Goal: Transaction & Acquisition: Purchase product/service

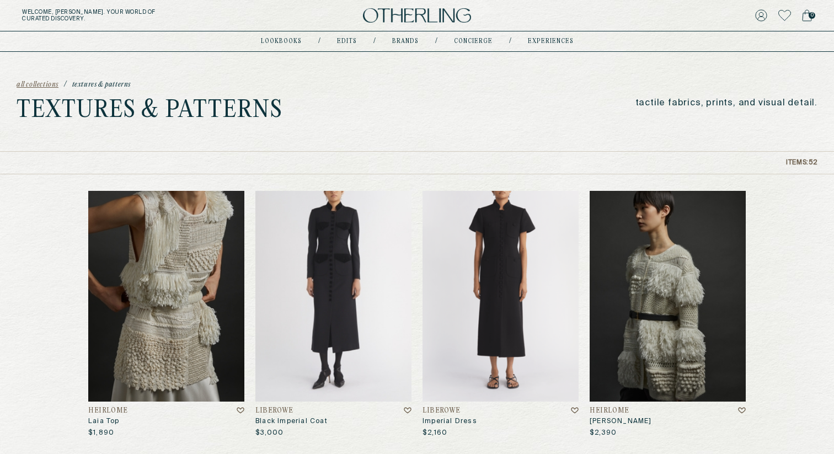
click at [60, 12] on h5 "Welcome, Amy . Your world of curated discovery." at bounding box center [140, 15] width 237 height 13
click at [393, 17] on img at bounding box center [417, 15] width 108 height 15
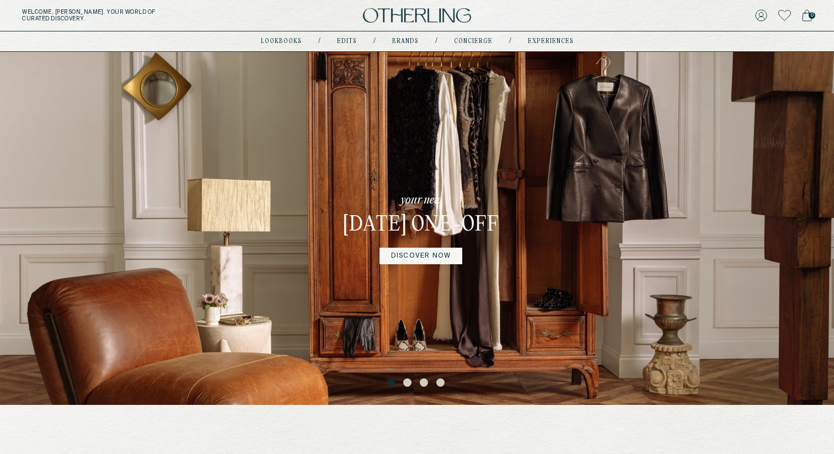
click at [411, 264] on link "DISCOVER NOW" at bounding box center [420, 256] width 83 height 17
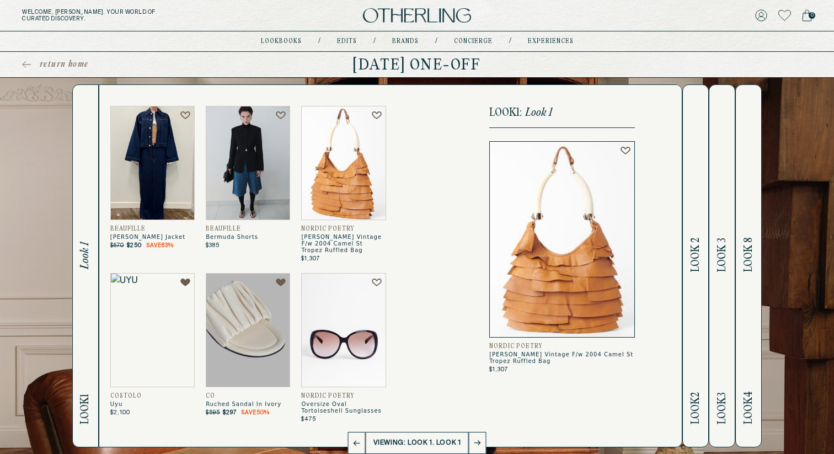
click at [338, 181] on img at bounding box center [343, 163] width 84 height 114
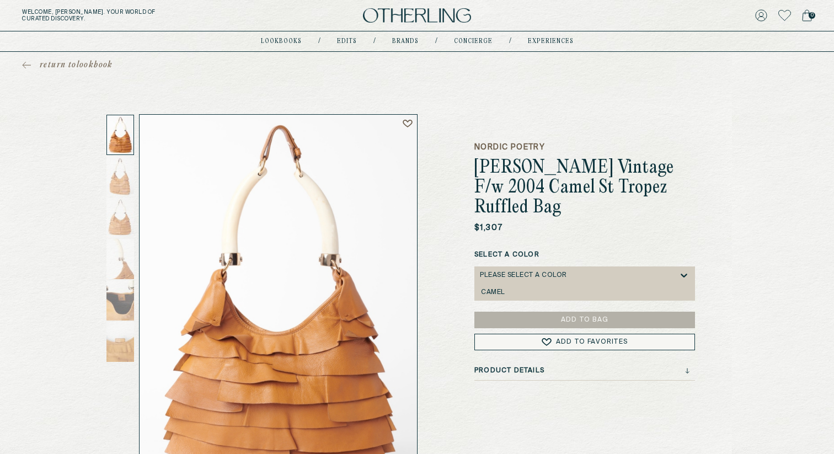
click at [574, 266] on div "Please select a Color" at bounding box center [579, 275] width 199 height 18
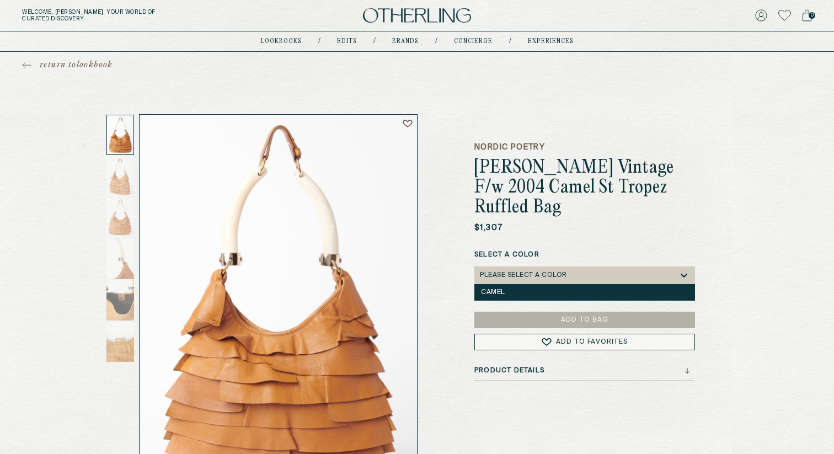
click at [556, 288] on div "Camel" at bounding box center [584, 292] width 207 height 8
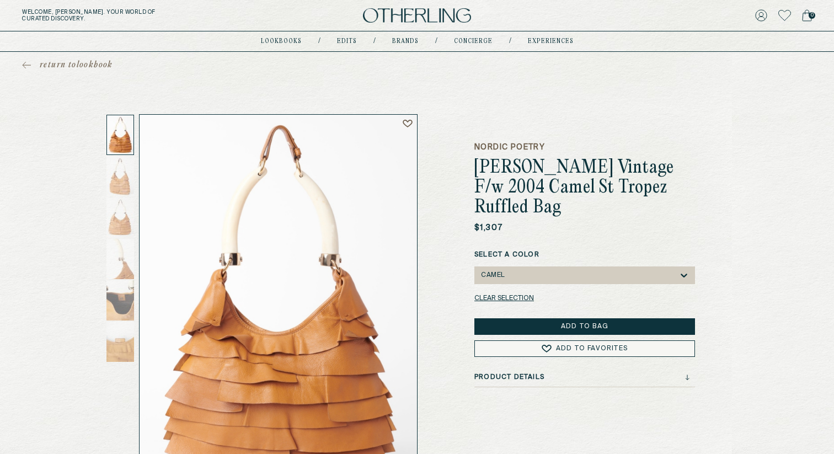
click at [579, 318] on button "Add to Bag" at bounding box center [584, 326] width 221 height 17
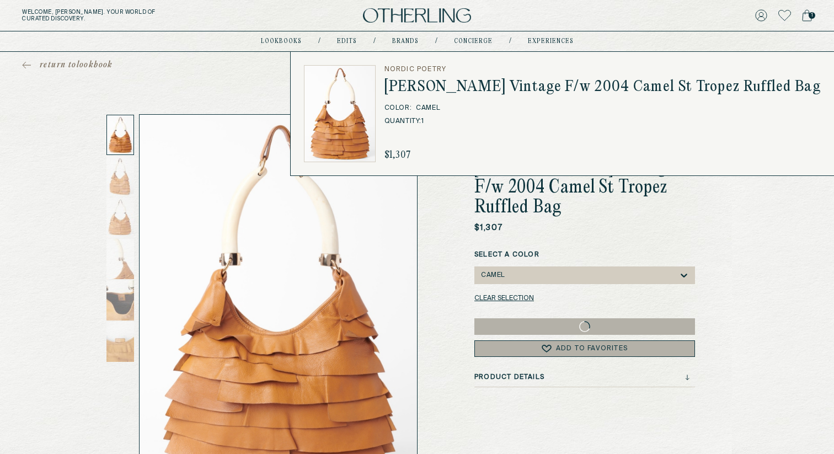
click at [804, 15] on icon at bounding box center [807, 15] width 10 height 12
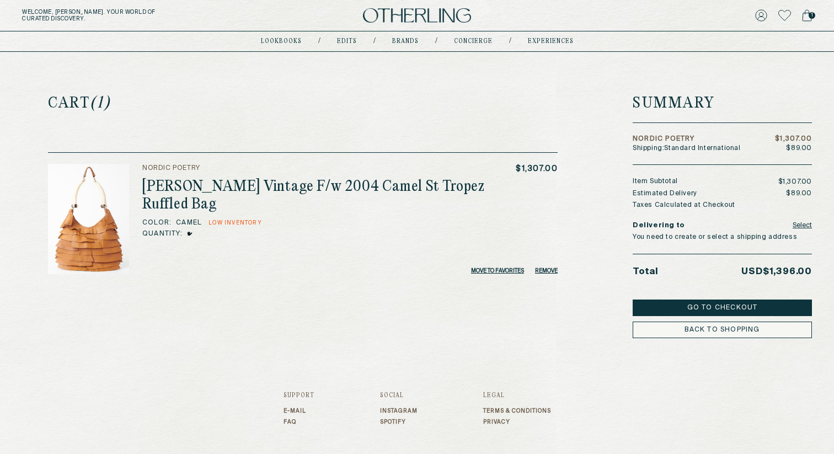
click at [729, 305] on button "Go to Checkout" at bounding box center [722, 308] width 179 height 17
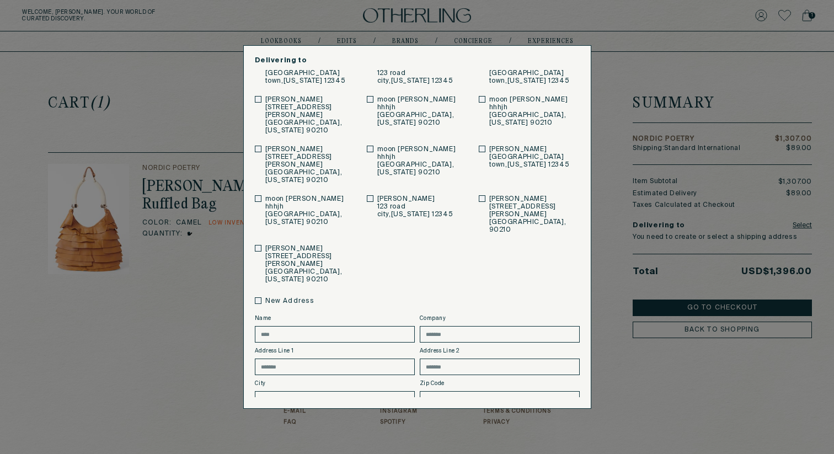
scroll to position [99, 0]
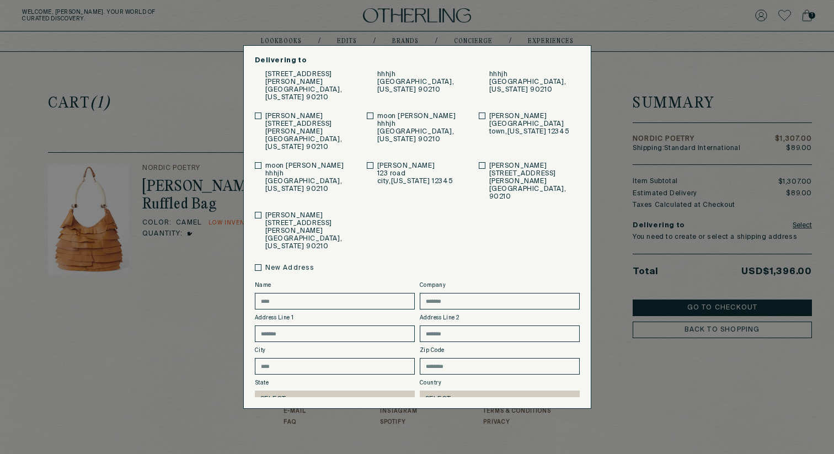
click at [320, 419] on button "Save" at bounding box center [307, 427] width 105 height 17
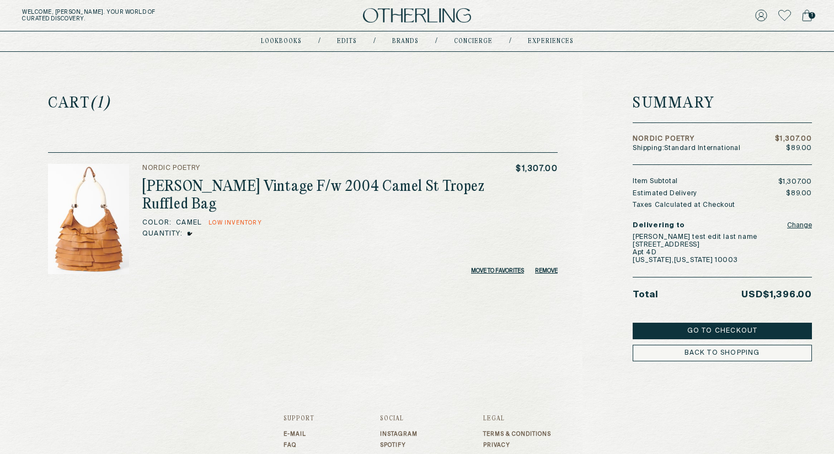
click at [713, 327] on button "Go to Checkout" at bounding box center [722, 331] width 179 height 17
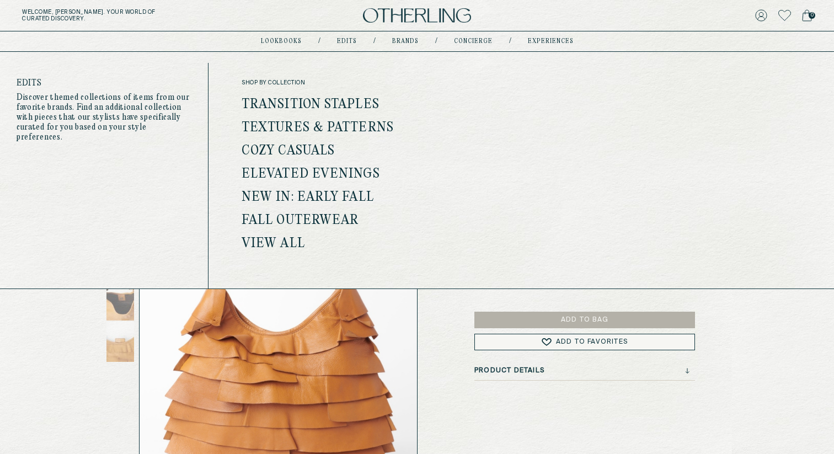
click at [348, 40] on link "Edits" at bounding box center [347, 42] width 20 height 6
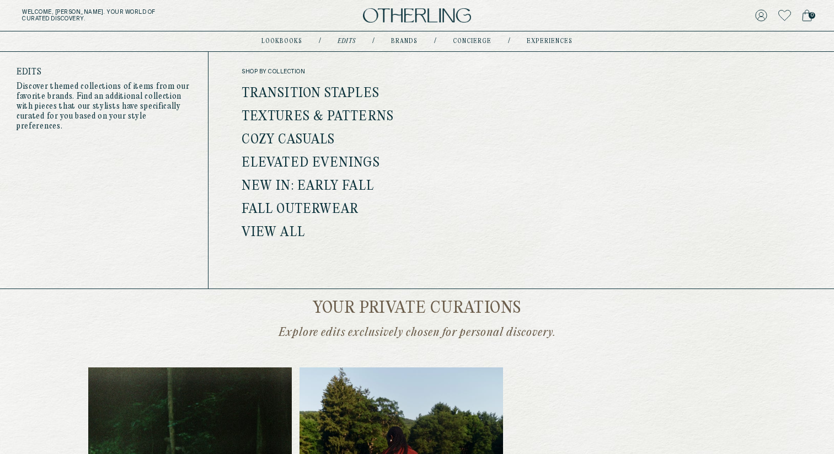
click at [312, 90] on link "Transition Staples" at bounding box center [311, 94] width 138 height 14
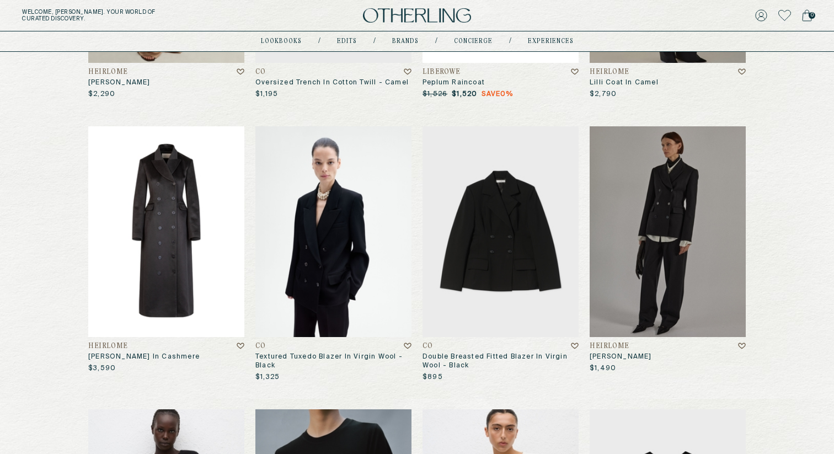
scroll to position [378, 0]
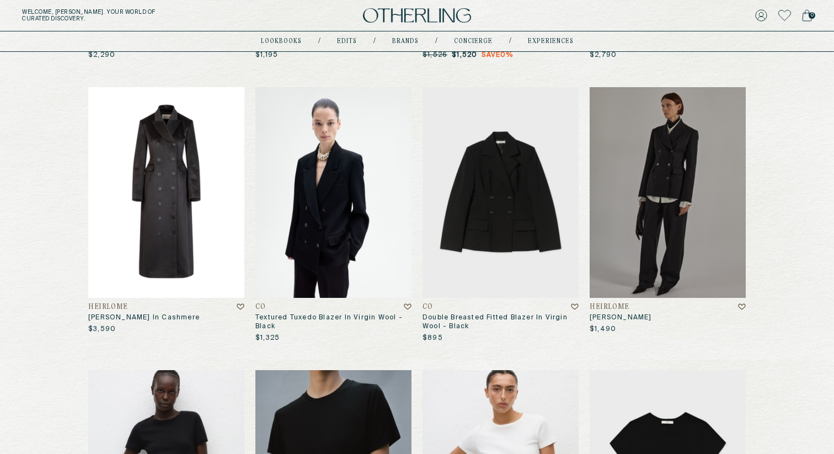
click at [173, 235] on img at bounding box center [166, 192] width 156 height 211
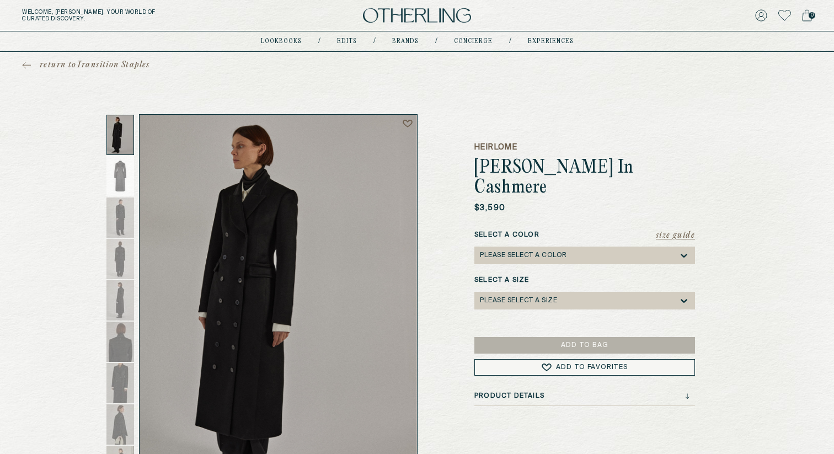
click at [577, 247] on div "Please select a Color" at bounding box center [579, 256] width 199 height 18
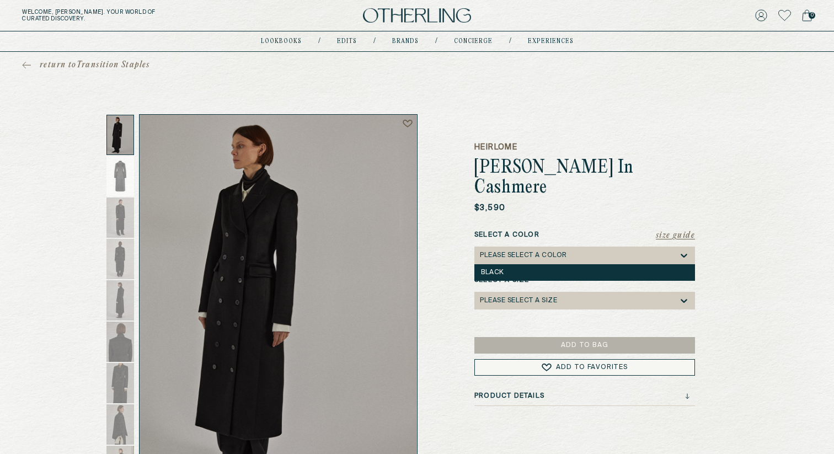
click at [563, 264] on div "Black" at bounding box center [584, 272] width 221 height 17
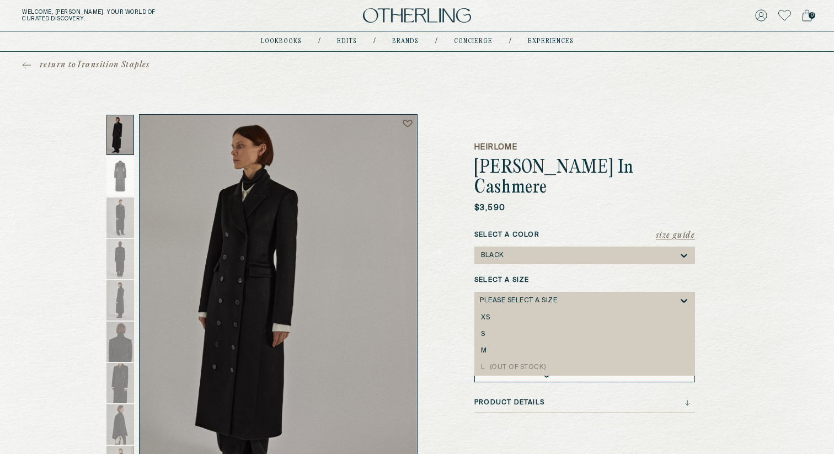
click at [547, 297] on div "Please select a Size" at bounding box center [518, 301] width 77 height 8
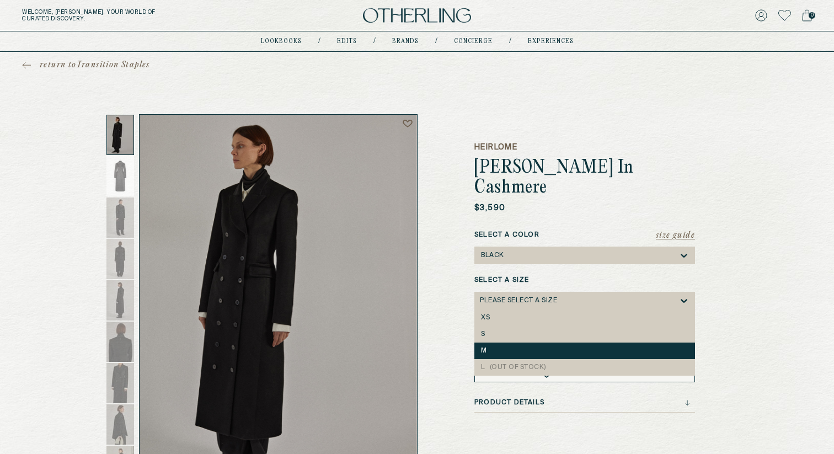
click at [510, 347] on div "M" at bounding box center [584, 351] width 207 height 8
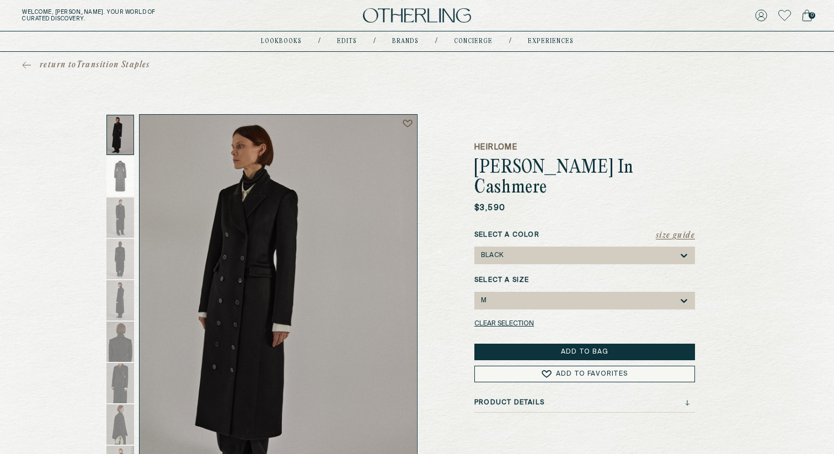
click at [532, 344] on button "Add to Bag" at bounding box center [584, 352] width 221 height 17
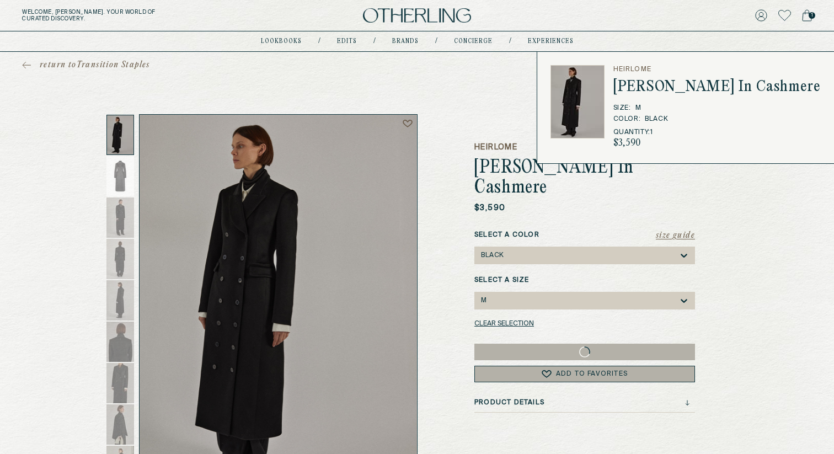
click at [798, 14] on div "1" at bounding box center [680, 15] width 263 height 15
click at [808, 14] on icon at bounding box center [807, 15] width 10 height 12
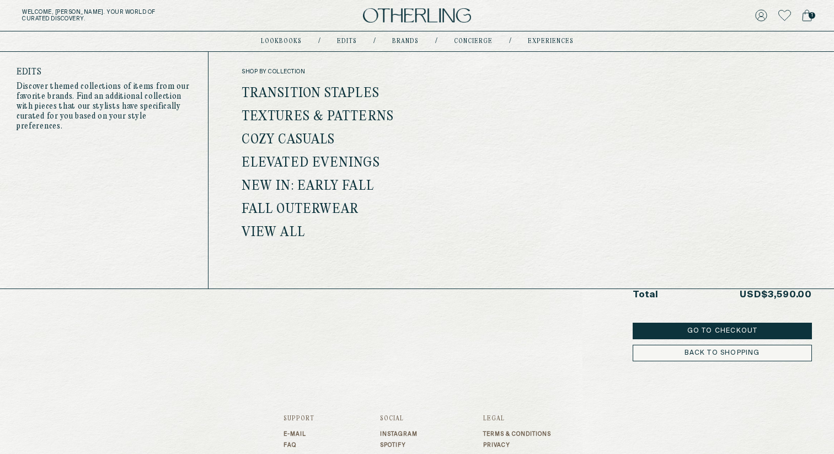
click at [296, 119] on link "Textures & Patterns" at bounding box center [318, 117] width 152 height 14
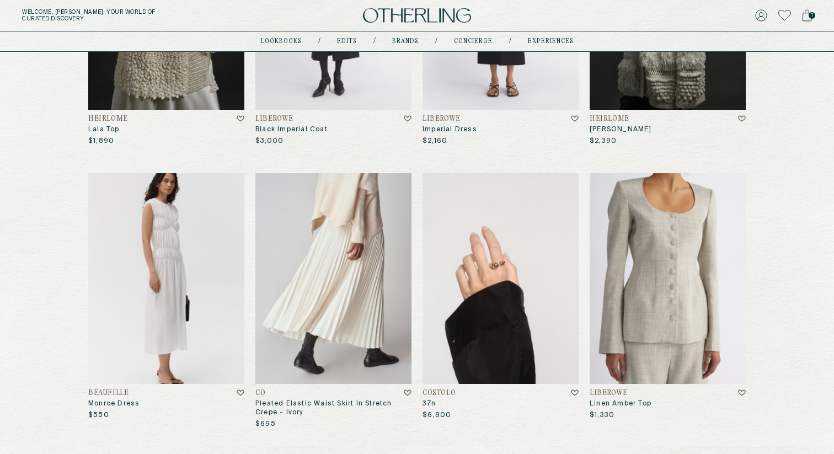
scroll to position [295, 0]
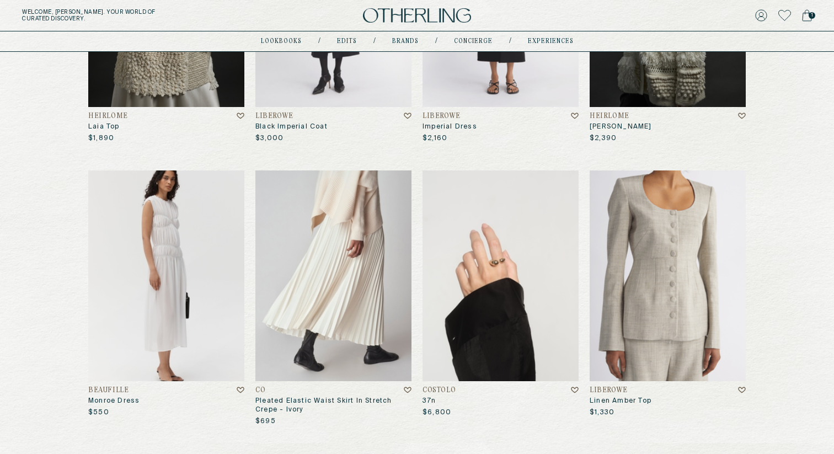
click at [518, 280] on img at bounding box center [501, 275] width 156 height 211
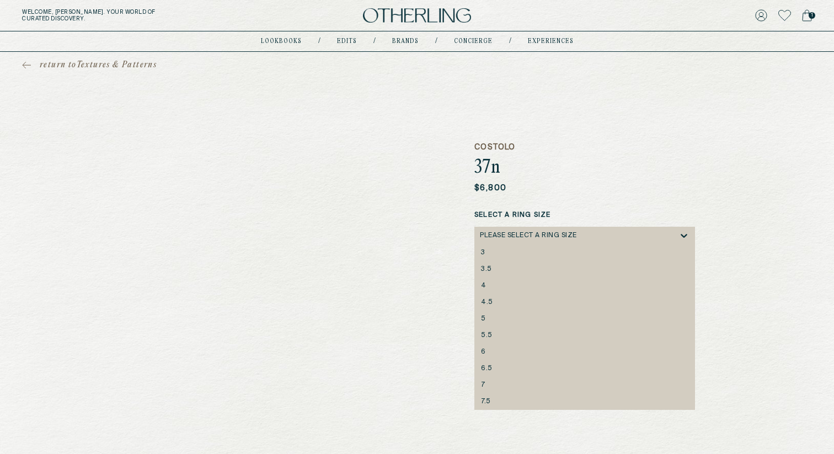
click at [538, 231] on div "Please select a Ring Size" at bounding box center [579, 236] width 199 height 18
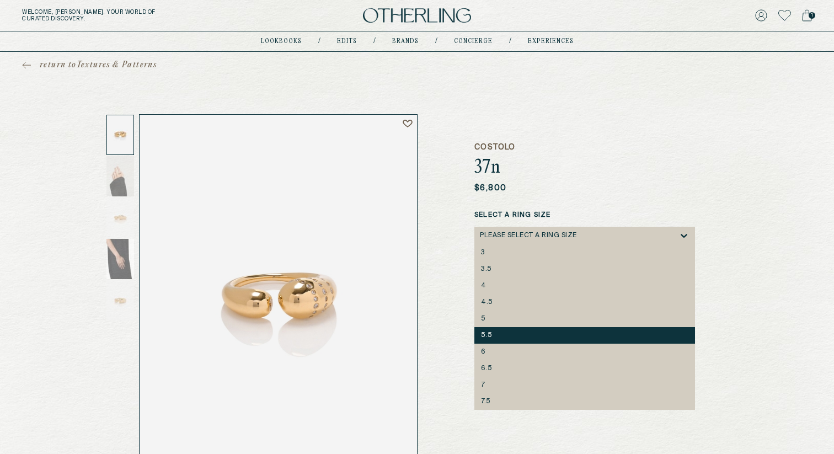
click at [495, 338] on div "5.5" at bounding box center [584, 336] width 207 height 8
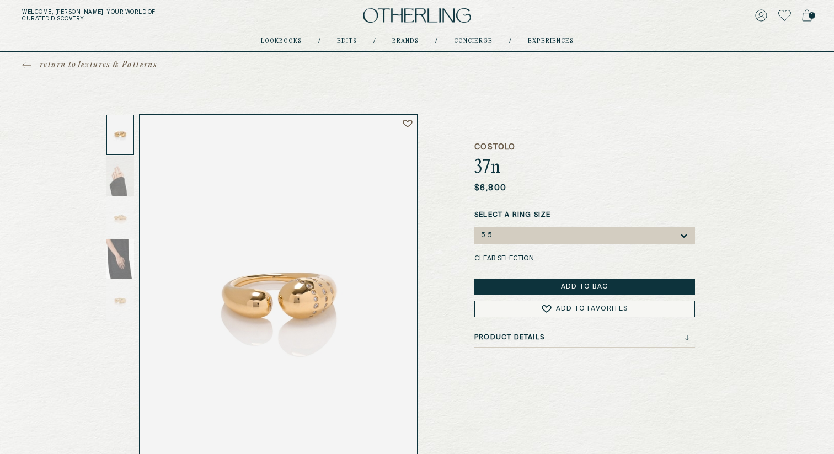
click at [536, 286] on button "Add to Bag" at bounding box center [584, 287] width 221 height 17
click at [809, 13] on span "2" at bounding box center [812, 15] width 7 height 7
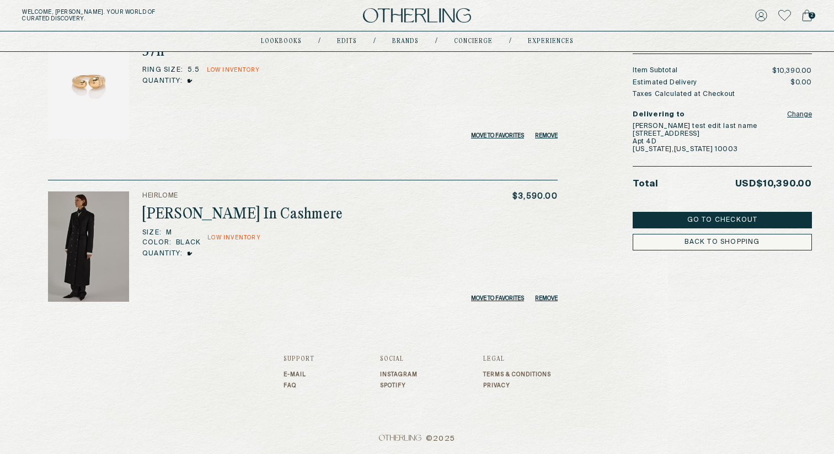
scroll to position [137, 0]
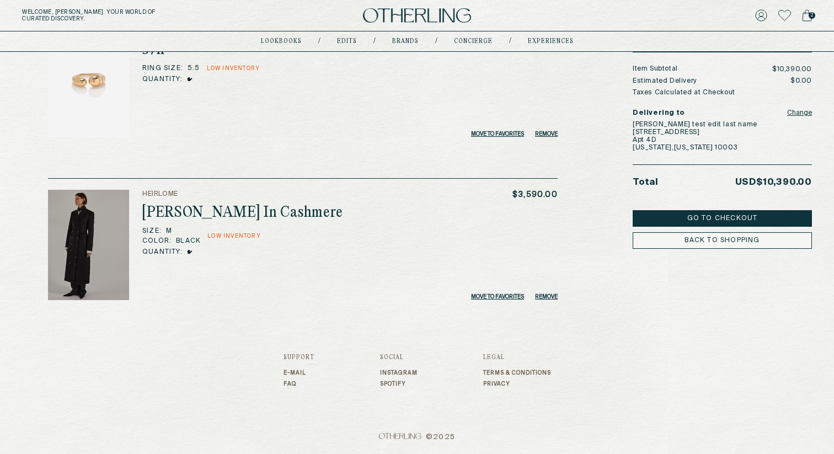
click at [484, 296] on button "Move to Favorites" at bounding box center [497, 296] width 53 height 7
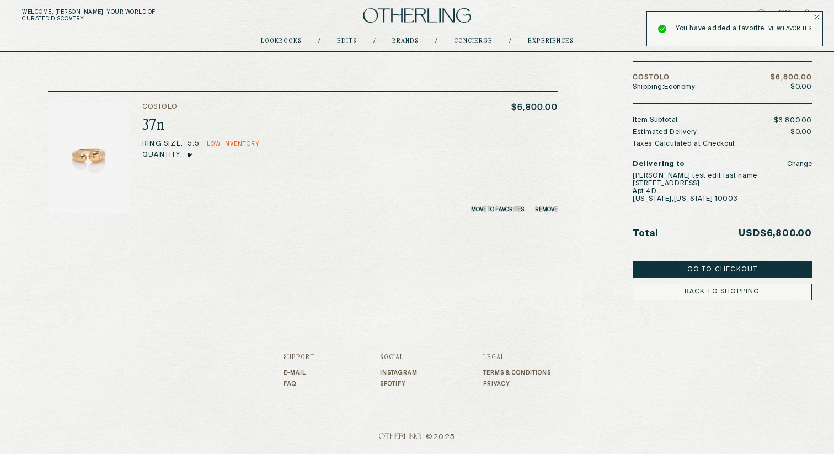
scroll to position [0, 0]
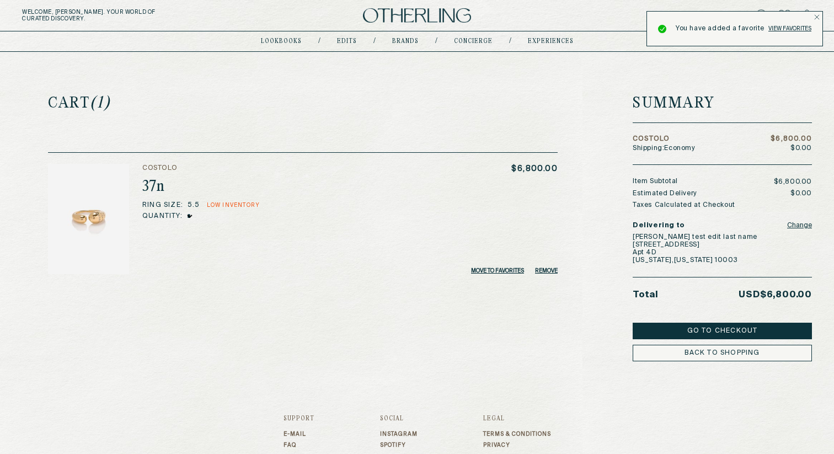
click at [779, 29] on link "View favorites" at bounding box center [789, 28] width 43 height 7
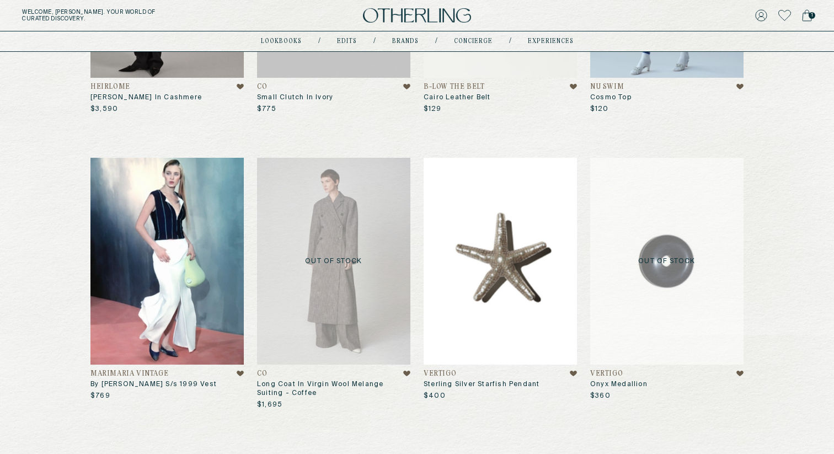
scroll to position [403, 0]
click at [687, 297] on p "Out of Stock" at bounding box center [666, 260] width 153 height 207
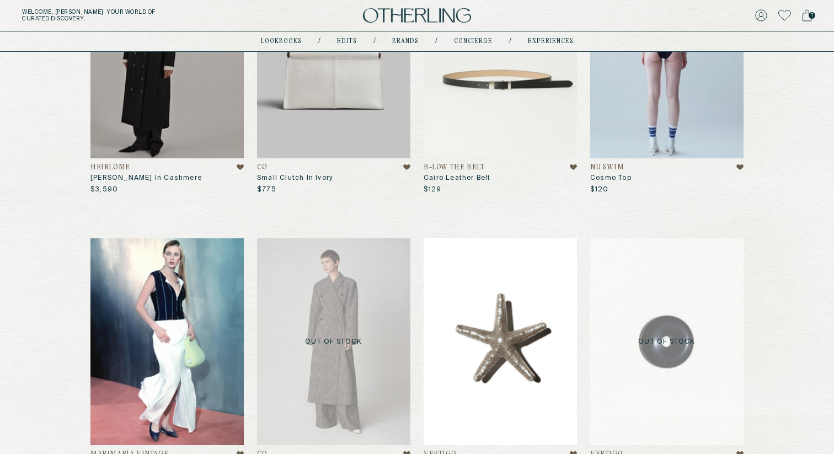
scroll to position [346, 0]
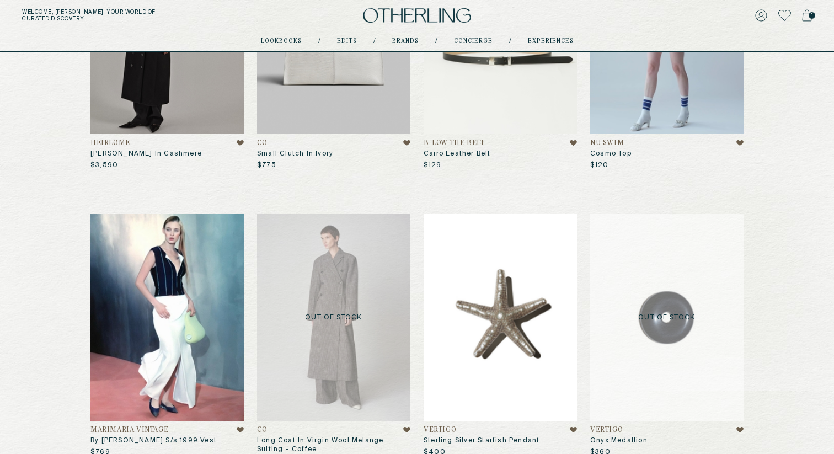
click at [370, 297] on p "Out of Stock" at bounding box center [333, 317] width 153 height 207
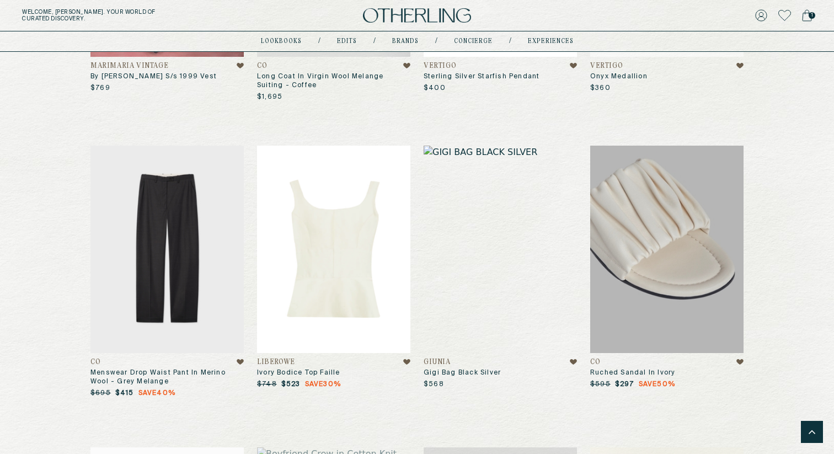
scroll to position [705, 0]
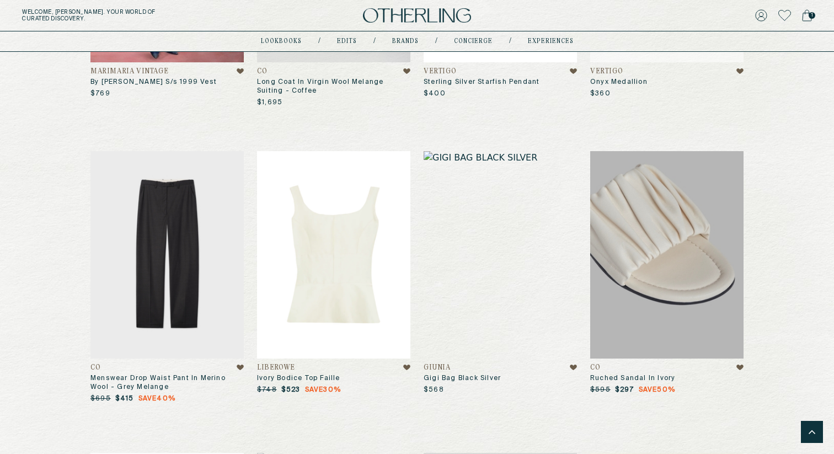
click at [493, 225] on img at bounding box center [500, 254] width 153 height 207
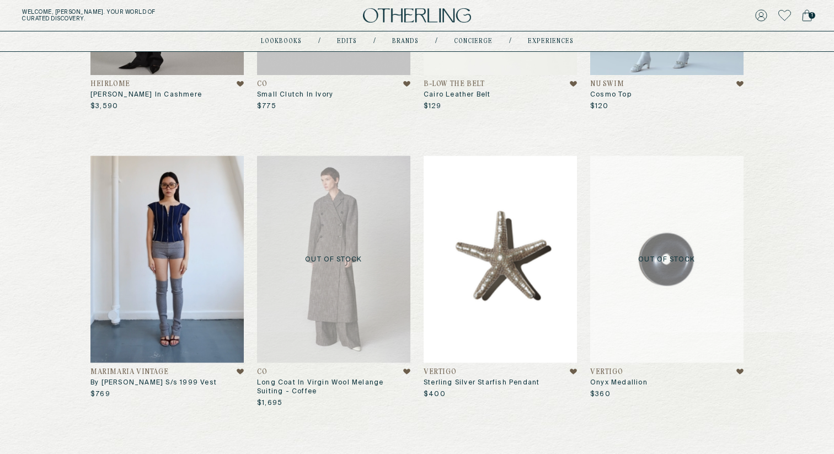
scroll to position [434, 0]
